Goal: Task Accomplishment & Management: Complete application form

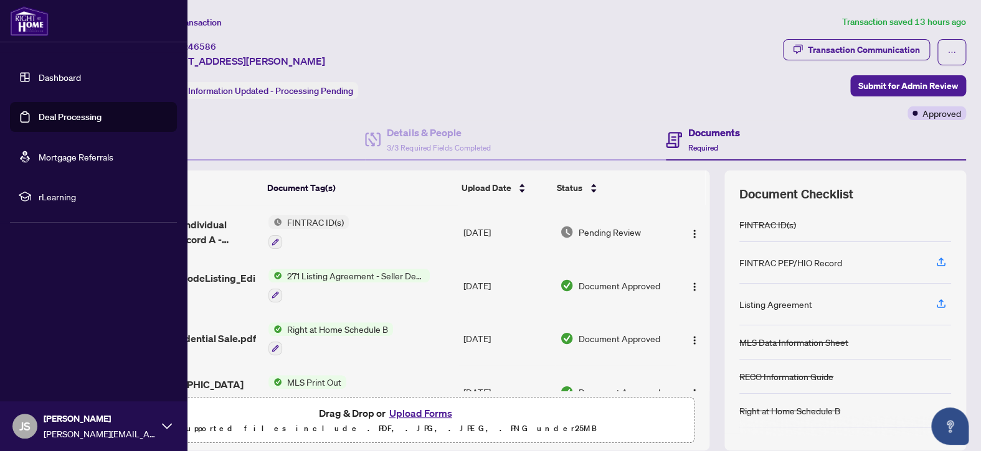
scroll to position [158, 0]
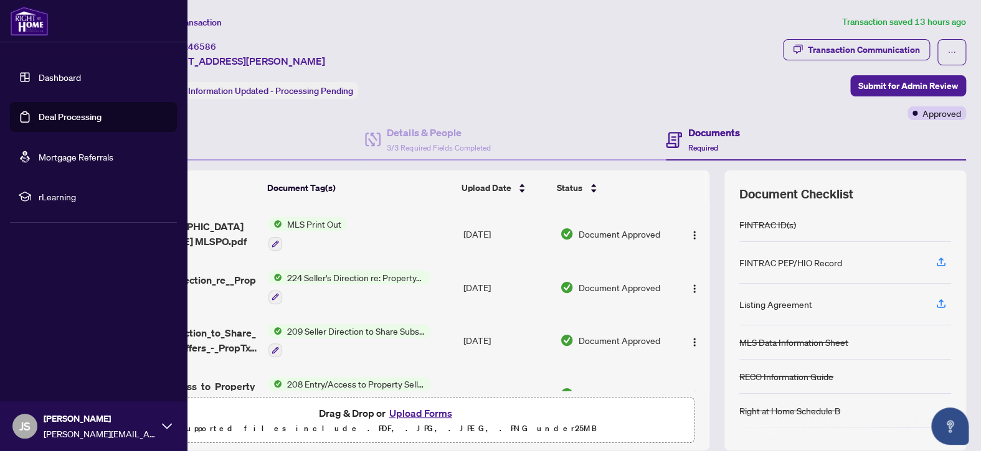
click at [53, 80] on link "Dashboard" at bounding box center [60, 77] width 42 height 11
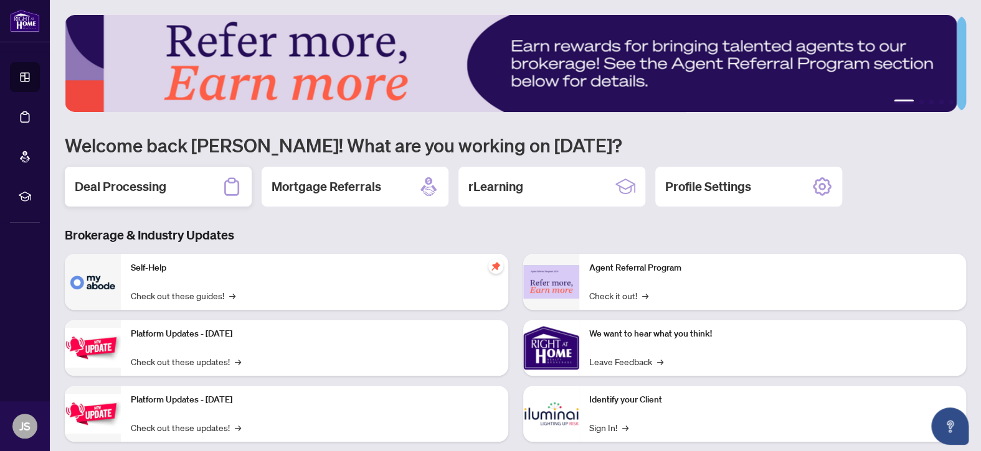
click at [126, 183] on h2 "Deal Processing" at bounding box center [121, 186] width 92 height 17
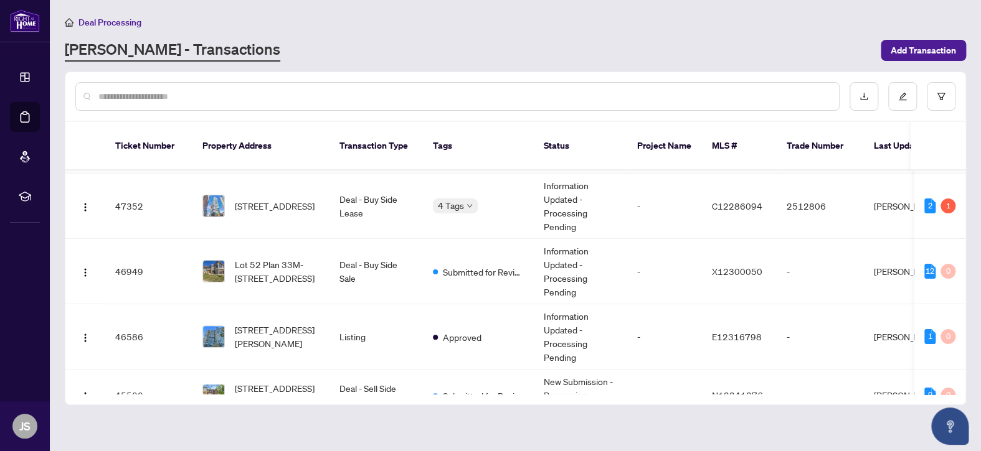
scroll to position [125, 0]
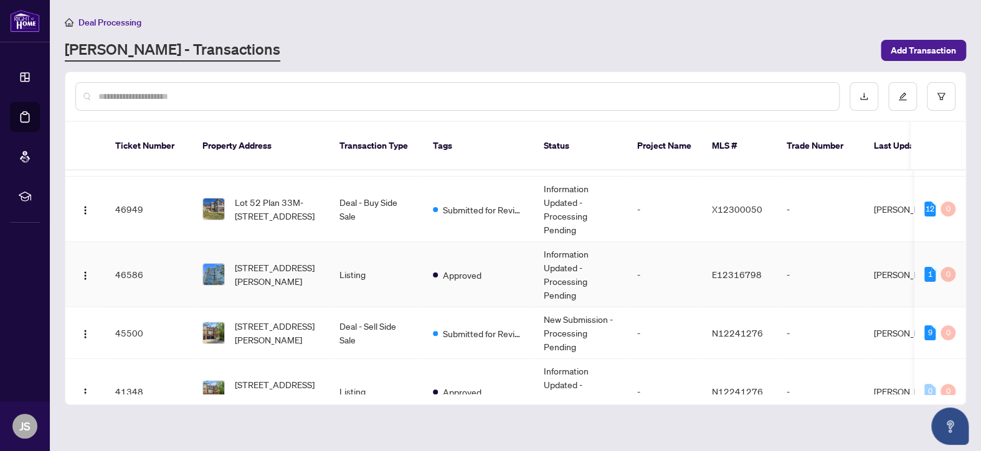
click at [175, 262] on td "46586" at bounding box center [148, 274] width 87 height 65
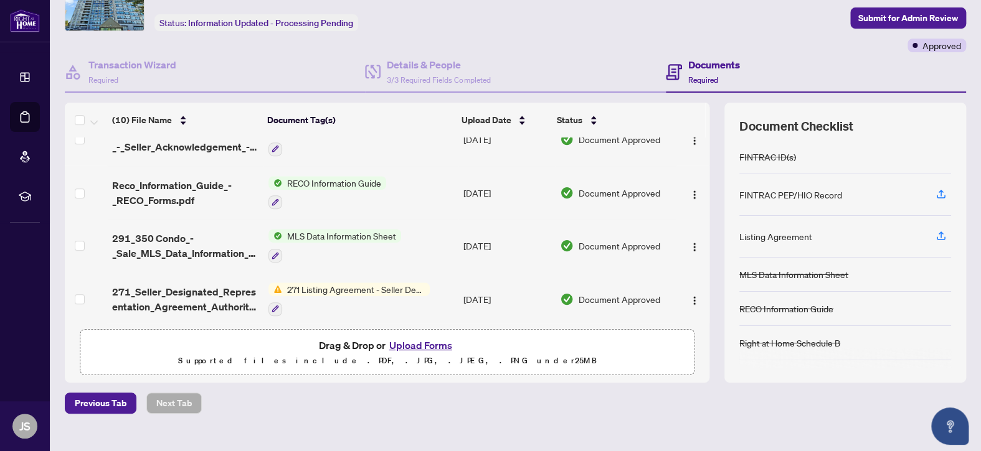
scroll to position [87, 0]
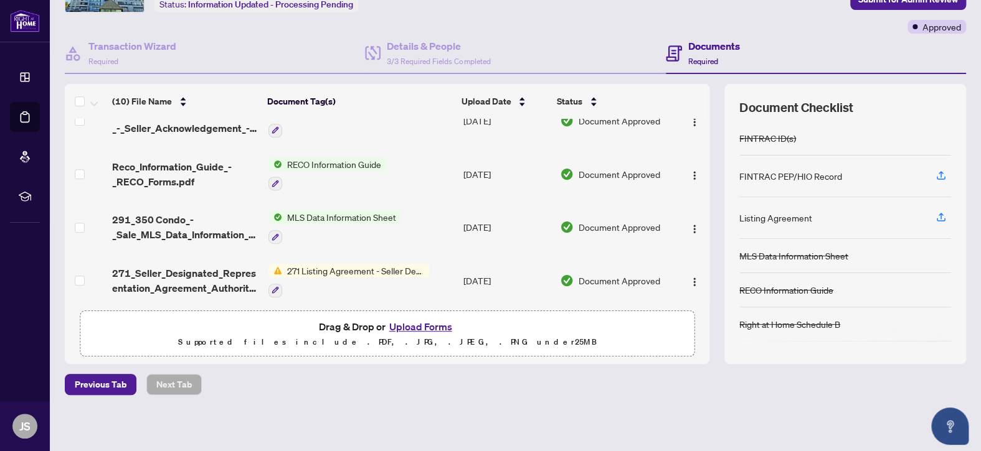
click at [414, 323] on button "Upload Forms" at bounding box center [420, 327] width 70 height 16
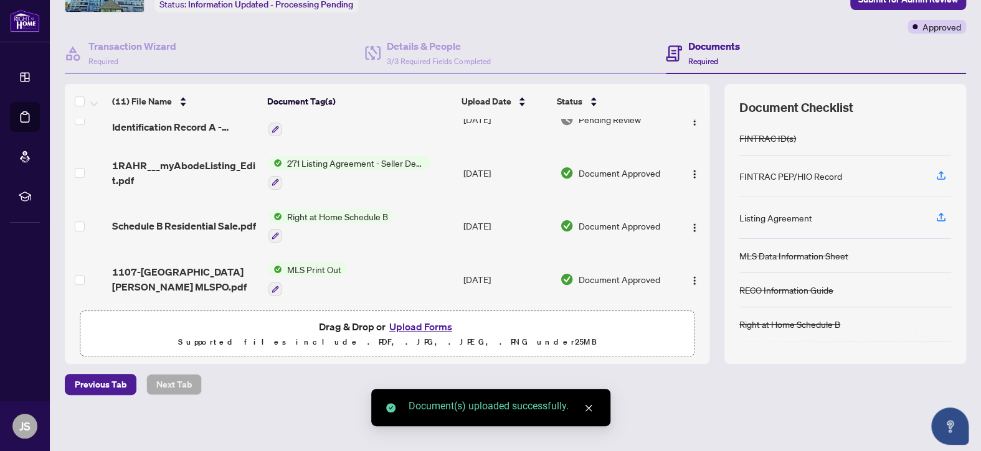
scroll to position [0, 0]
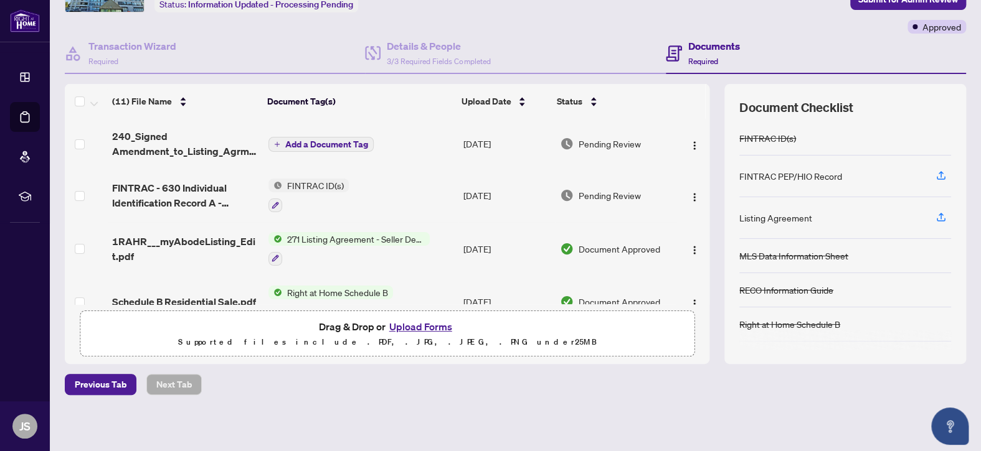
click at [290, 143] on span "Add a Document Tag" at bounding box center [326, 144] width 83 height 9
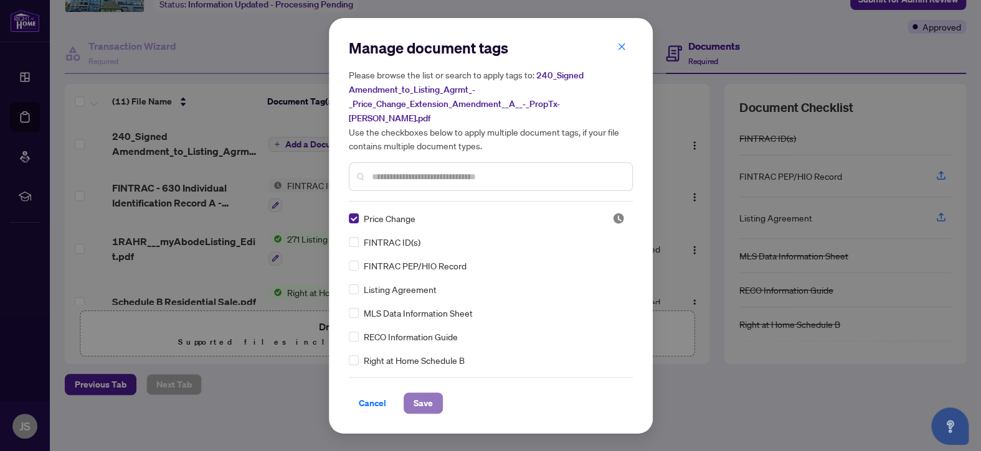
click at [429, 398] on span "Save" at bounding box center [422, 404] width 19 height 20
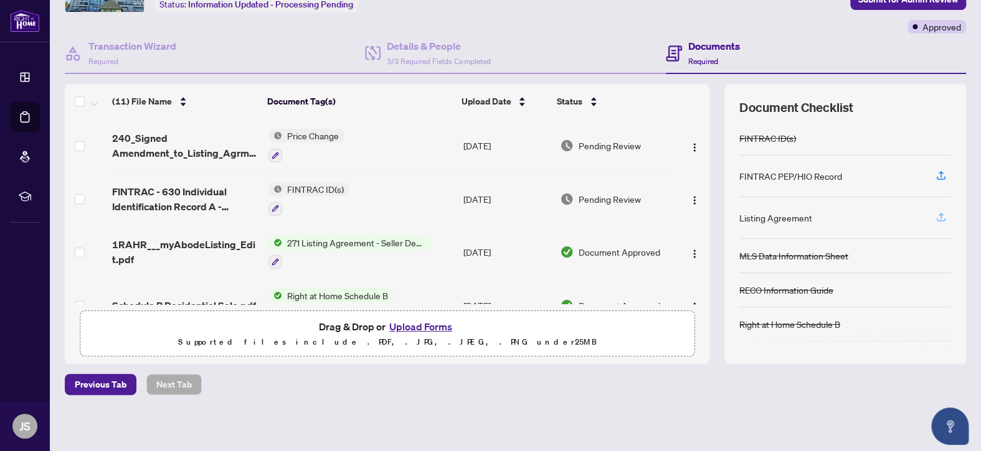
click at [935, 213] on icon "button" at bounding box center [940, 217] width 11 height 11
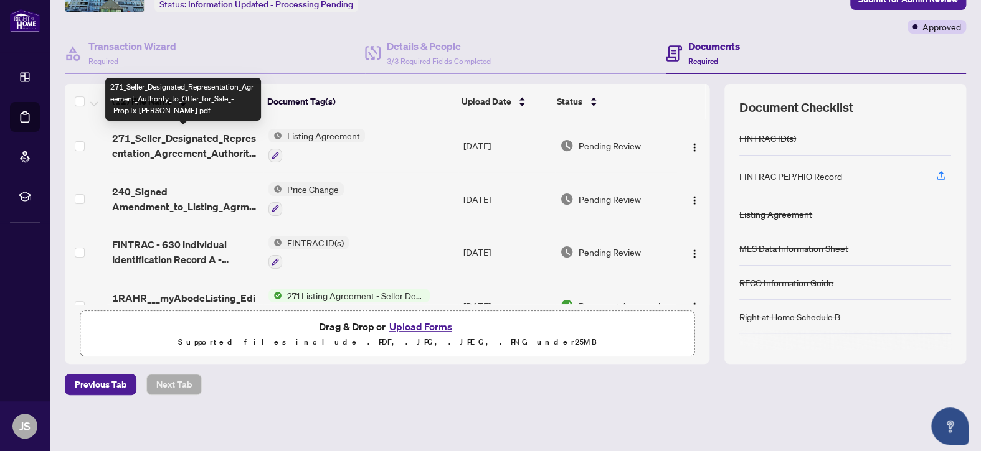
click at [159, 143] on span "271_Seller_Designated_Representation_Agreement_Authority_to_Offer_for_Sale_-_Pr…" at bounding box center [185, 146] width 146 height 30
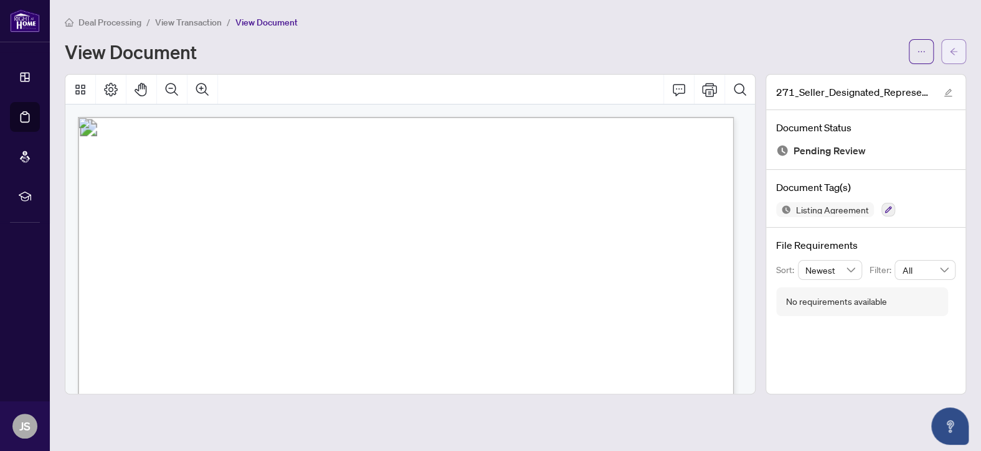
click at [954, 51] on icon "arrow-left" at bounding box center [953, 51] width 7 height 7
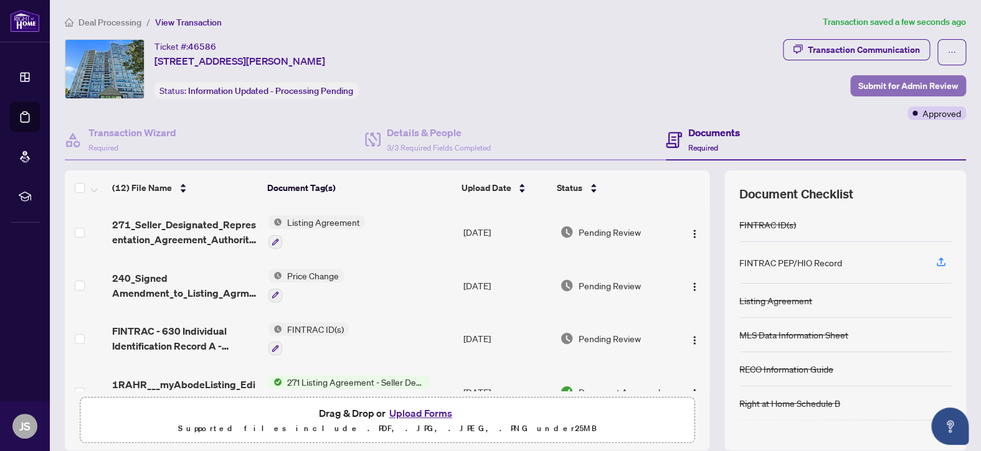
click at [862, 85] on span "Submit for Admin Review" at bounding box center [908, 86] width 100 height 20
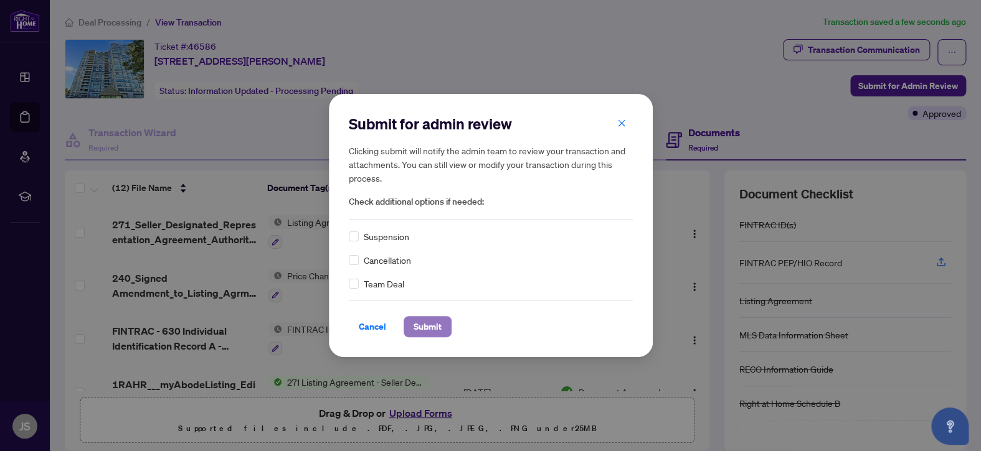
click at [430, 328] on span "Submit" at bounding box center [427, 327] width 28 height 20
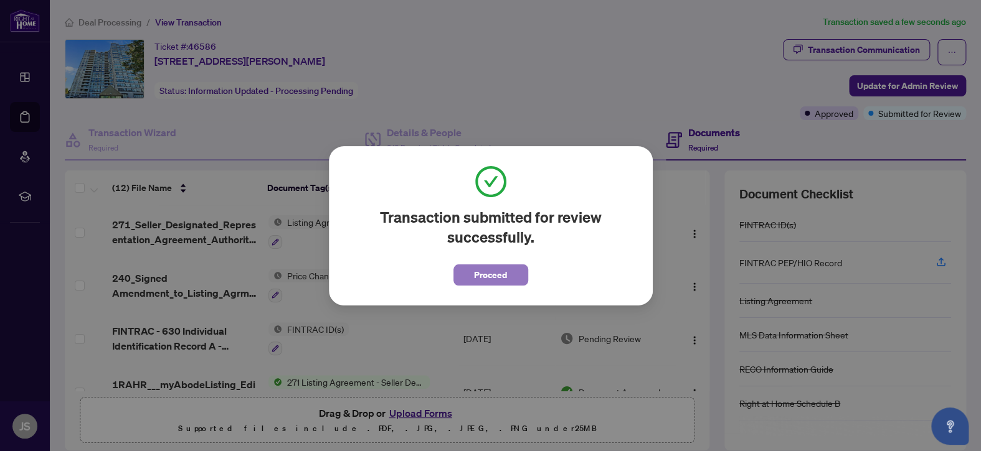
click at [501, 271] on span "Proceed" at bounding box center [490, 275] width 33 height 20
